Goal: Navigation & Orientation: Go to known website

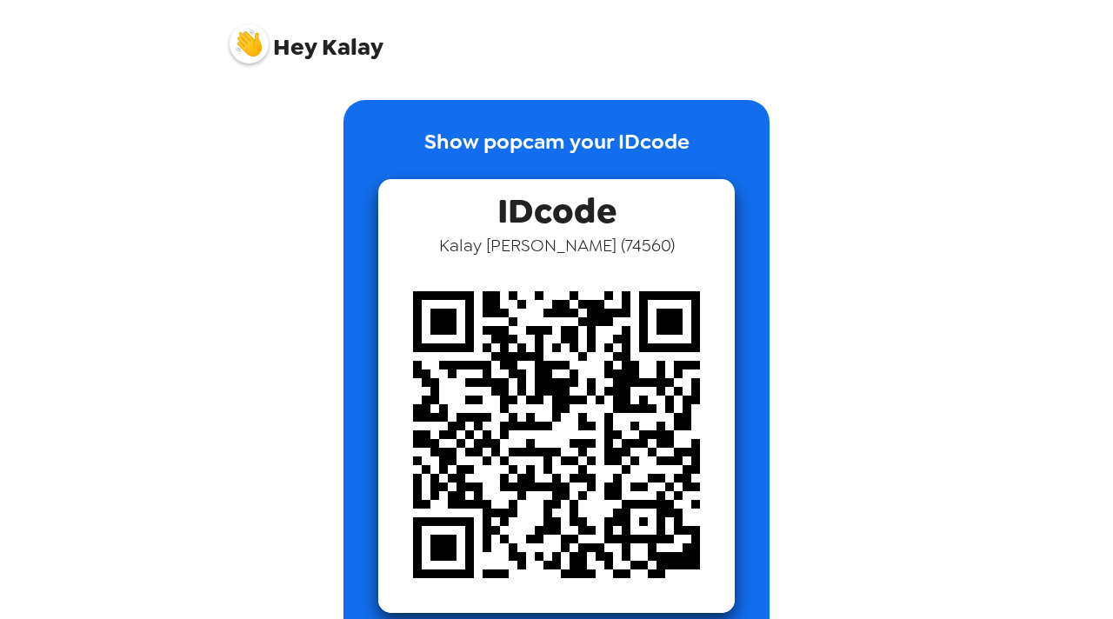
click at [348, 51] on span "Hey [PERSON_NAME]" at bounding box center [307, 37] width 154 height 43
click at [259, 37] on img at bounding box center [249, 43] width 39 height 39
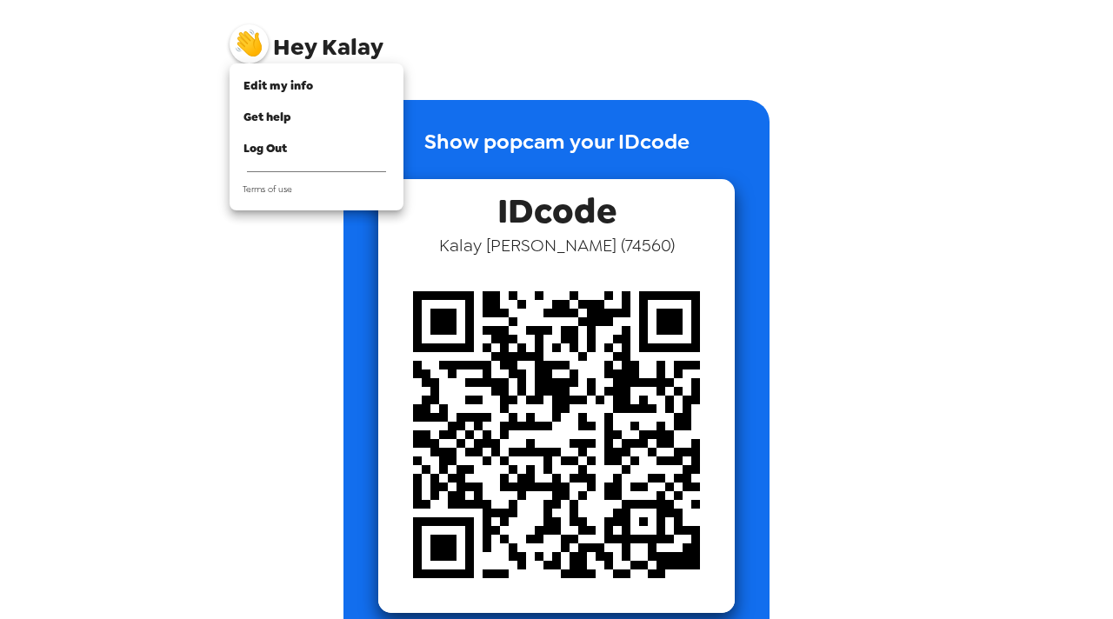
click at [316, 48] on div at bounding box center [556, 309] width 1113 height 619
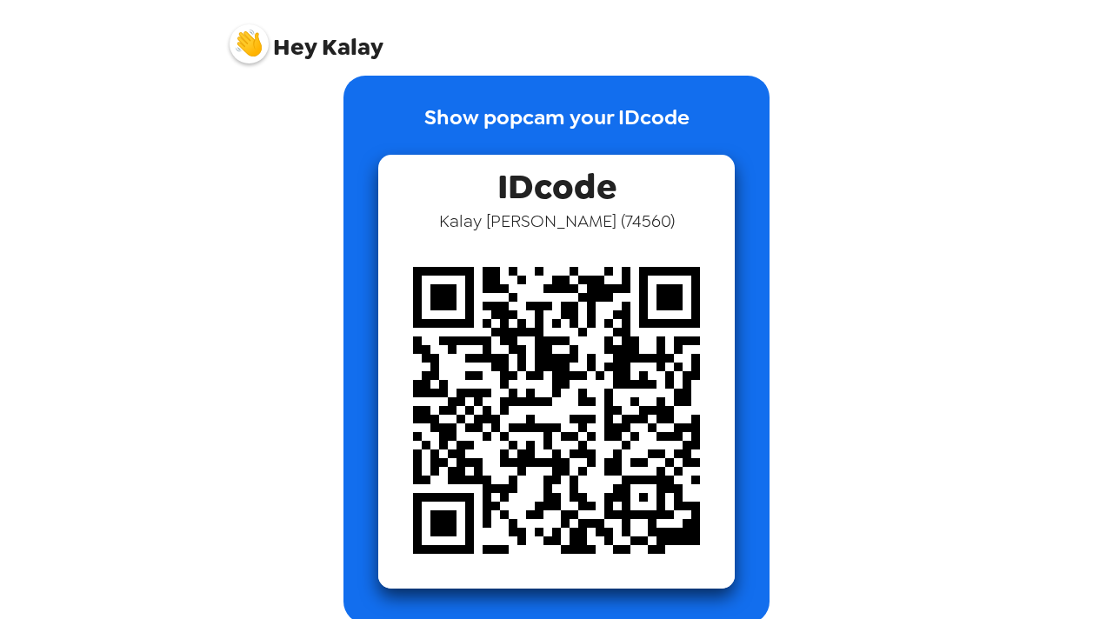
scroll to position [47, 0]
